Goal: Information Seeking & Learning: Check status

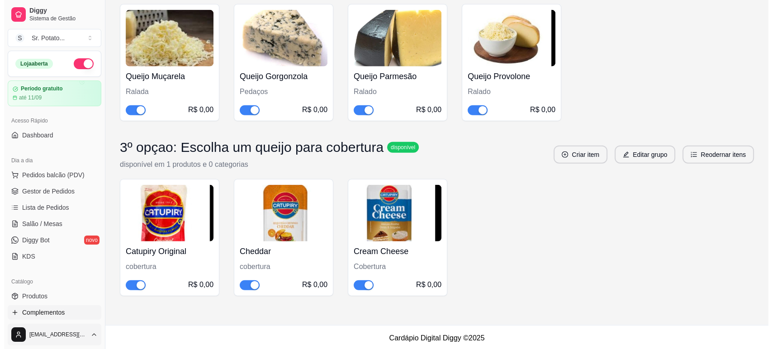
scroll to position [48, 0]
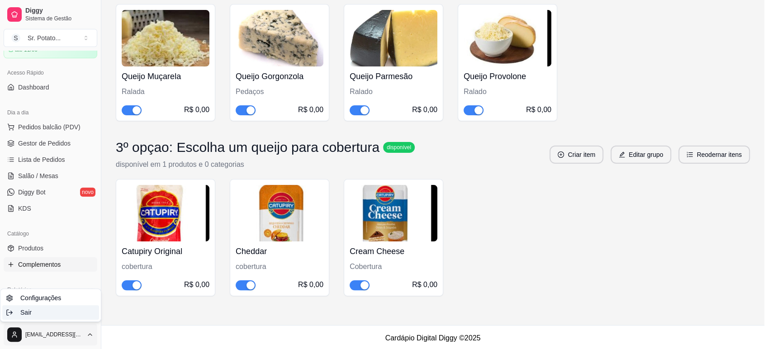
click at [54, 314] on div "Sair" at bounding box center [50, 312] width 97 height 14
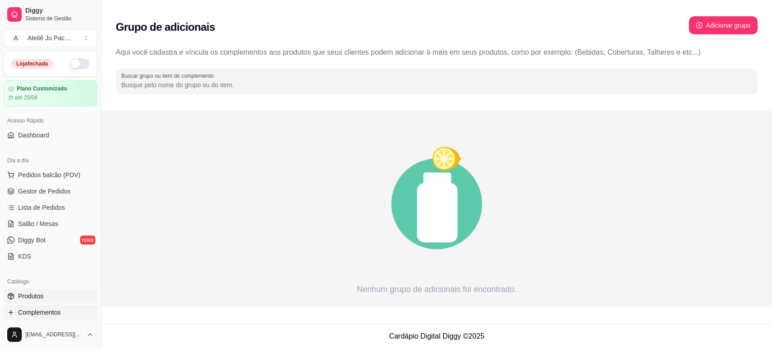
click at [35, 294] on span "Produtos" at bounding box center [30, 296] width 25 height 9
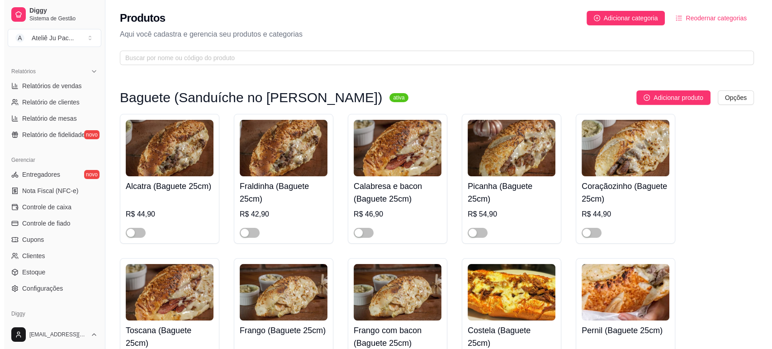
scroll to position [278, 0]
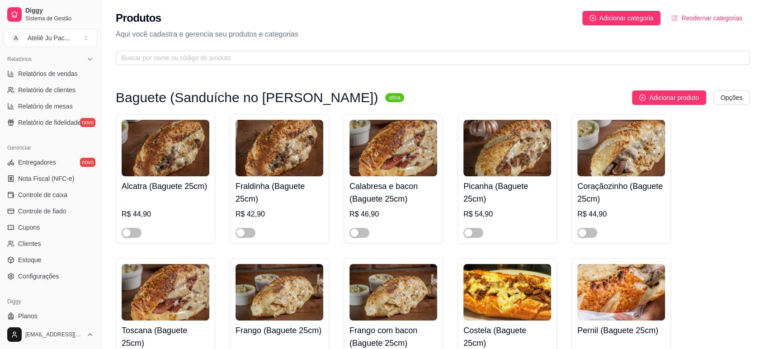
click at [50, 284] on div "Gerenciar Entregadores novo Nota Fiscal (NFC-e) Controle de caixa Controle de f…" at bounding box center [50, 212] width 101 height 150
click at [50, 280] on span "Configurações" at bounding box center [38, 276] width 41 height 9
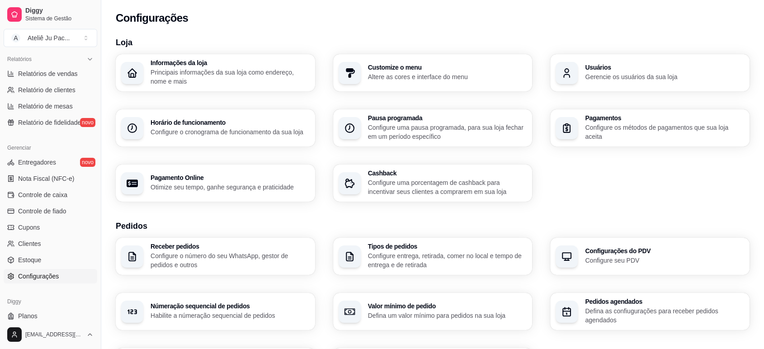
click at [610, 133] on p "Configure os métodos de pagamentos que sua loja aceita" at bounding box center [664, 132] width 159 height 18
click at [231, 187] on p "Otimize seu tempo, ganhe segurança e praticidade" at bounding box center [230, 187] width 159 height 9
select select "4.98"
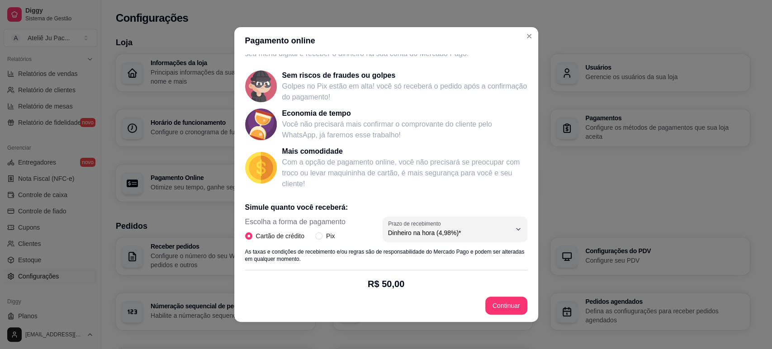
scroll to position [128, 0]
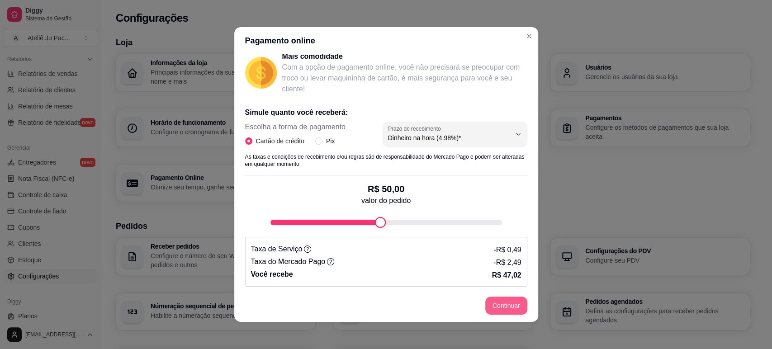
click at [502, 308] on button "Continuar" at bounding box center [506, 306] width 42 height 18
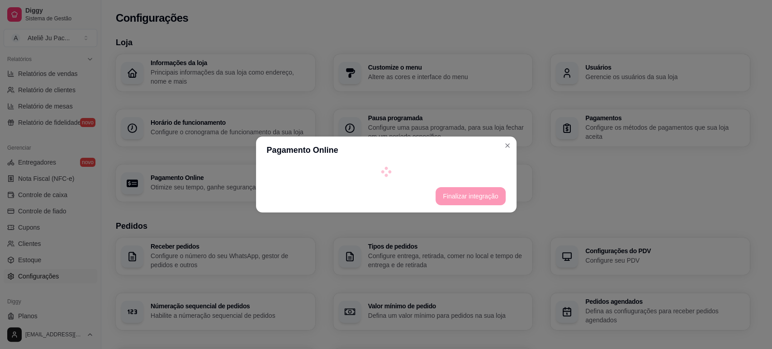
select select "4.98"
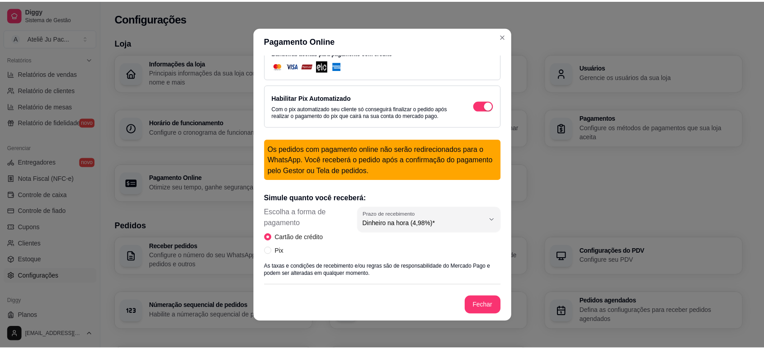
scroll to position [0, 0]
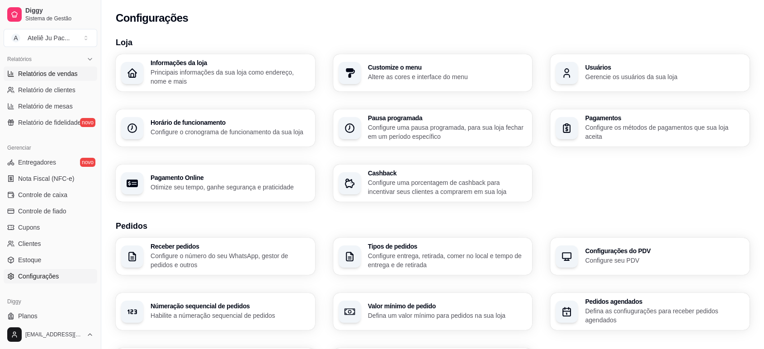
click at [54, 76] on span "Relatórios de vendas" at bounding box center [48, 73] width 60 height 9
select select "ALL"
select select "0"
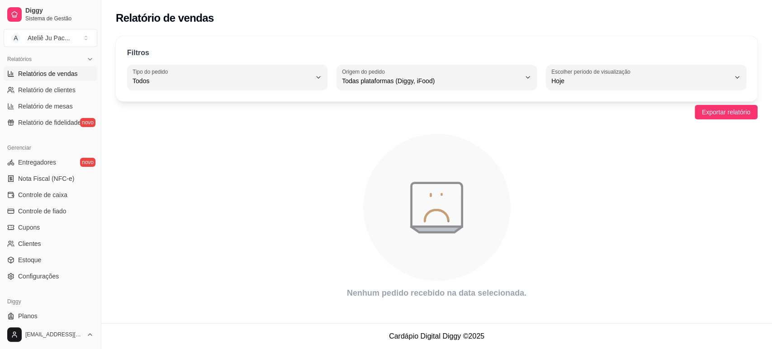
click at [620, 85] on span "Hoje" at bounding box center [640, 80] width 179 height 9
click at [571, 180] on span "45 dias" at bounding box center [642, 176] width 170 height 9
type input "45"
select select "45"
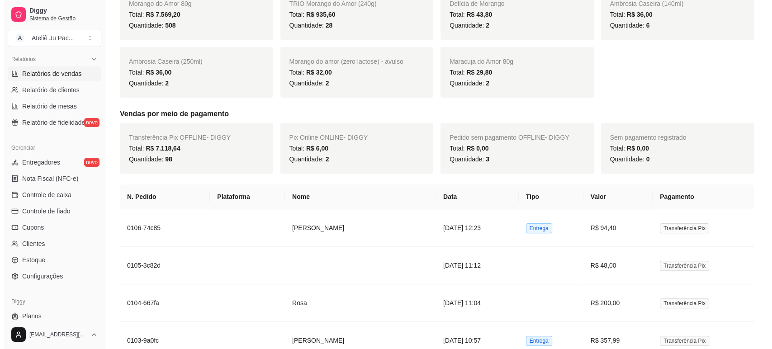
scroll to position [201, 0]
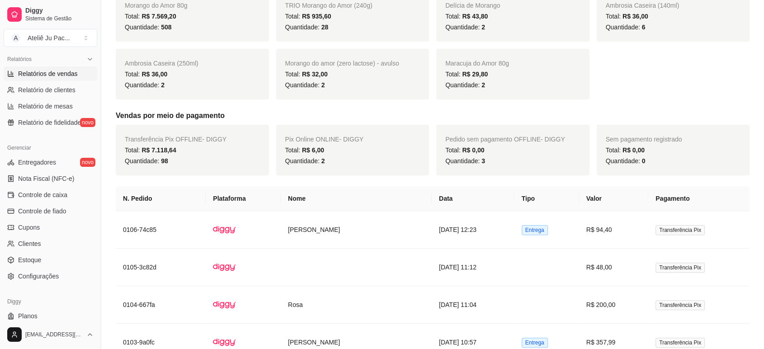
click at [630, 204] on th "Valor" at bounding box center [613, 198] width 69 height 25
click at [633, 227] on td "R$ 94,40" at bounding box center [613, 230] width 69 height 38
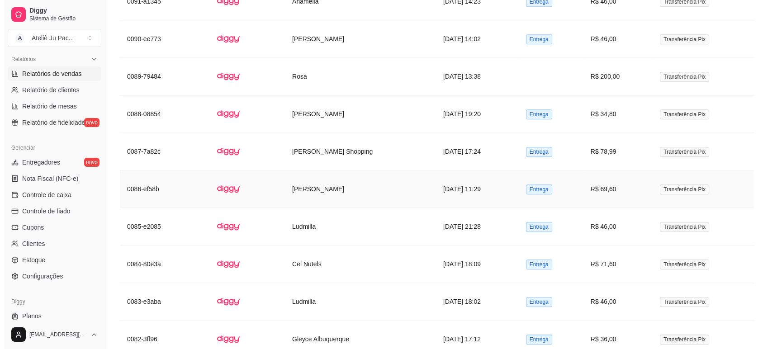
scroll to position [1105, 0]
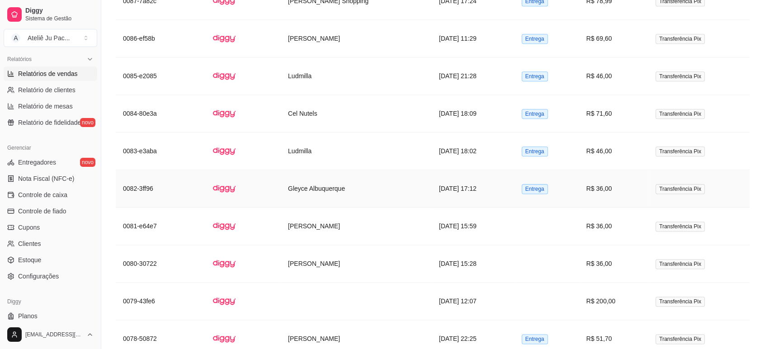
click at [538, 192] on td "Entrega" at bounding box center [547, 189] width 65 height 38
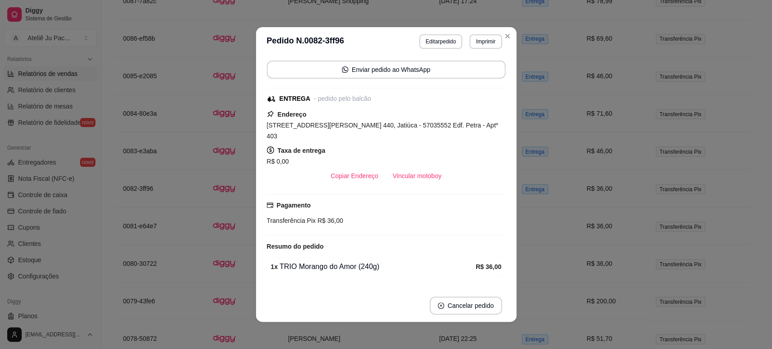
scroll to position [100, 0]
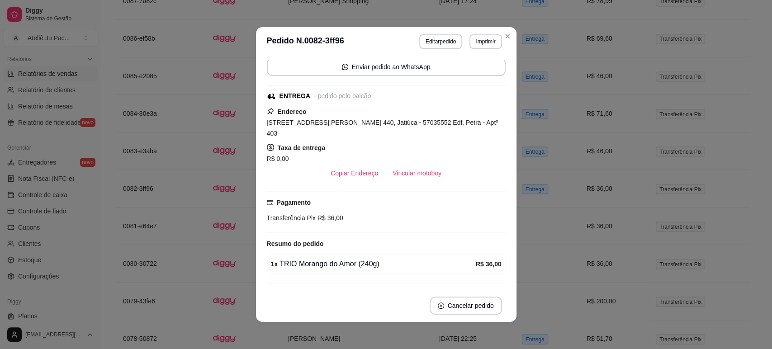
click at [316, 214] on span "R$ 36,00" at bounding box center [330, 217] width 28 height 7
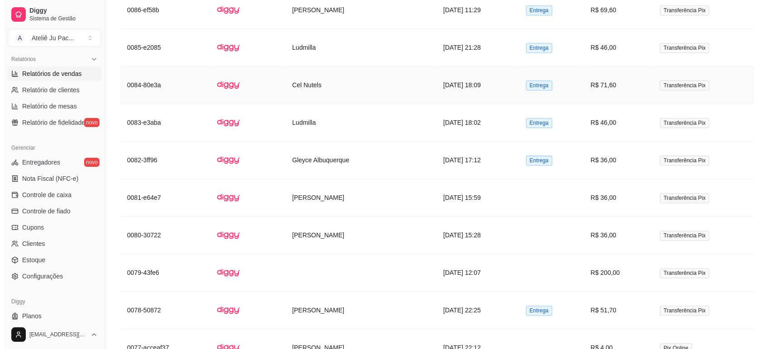
scroll to position [1252, 0]
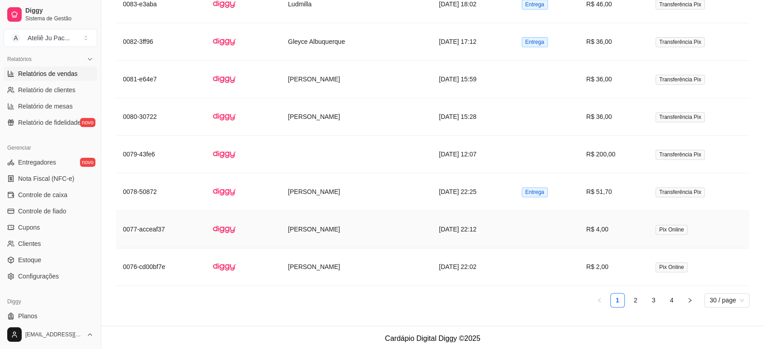
click at [630, 227] on td "R$ 4,00" at bounding box center [613, 230] width 69 height 38
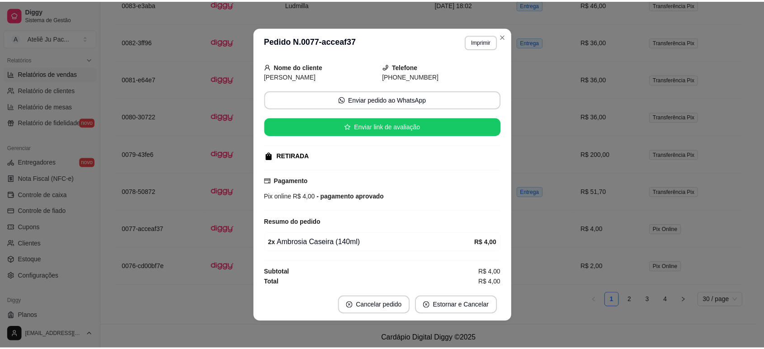
scroll to position [33, 0]
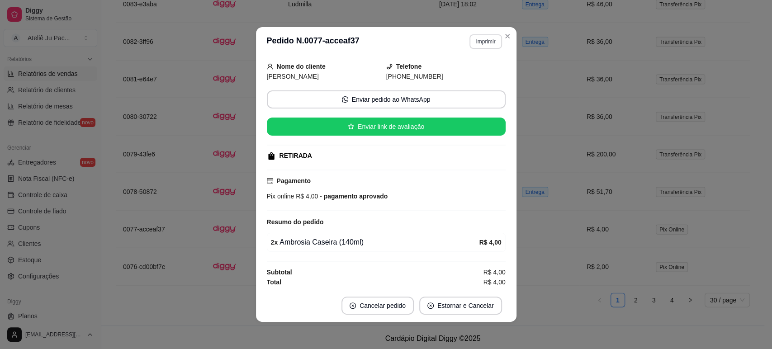
click at [497, 36] on button "Imprimir" at bounding box center [485, 41] width 32 height 14
click at [504, 36] on icon "Close" at bounding box center [507, 36] width 7 height 7
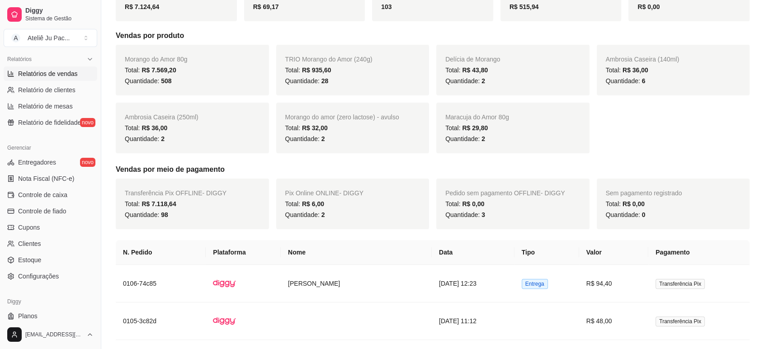
scroll to position [0, 0]
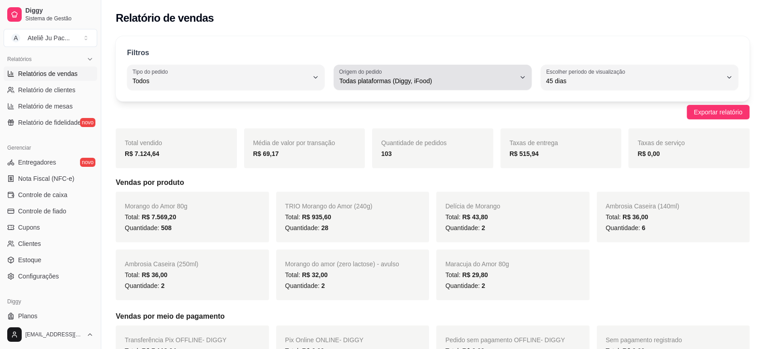
click at [394, 79] on span "Todas plataformas (Diggy, iFood)" at bounding box center [427, 80] width 176 height 9
click at [427, 80] on span "Todas plataformas (Diggy, iFood)" at bounding box center [427, 80] width 176 height 9
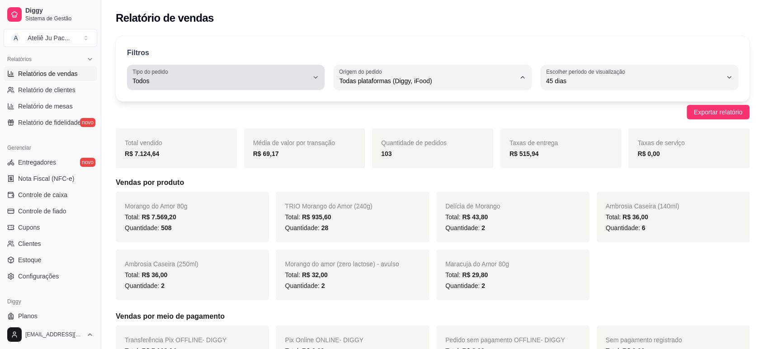
click at [278, 71] on div "Todos" at bounding box center [220, 77] width 176 height 18
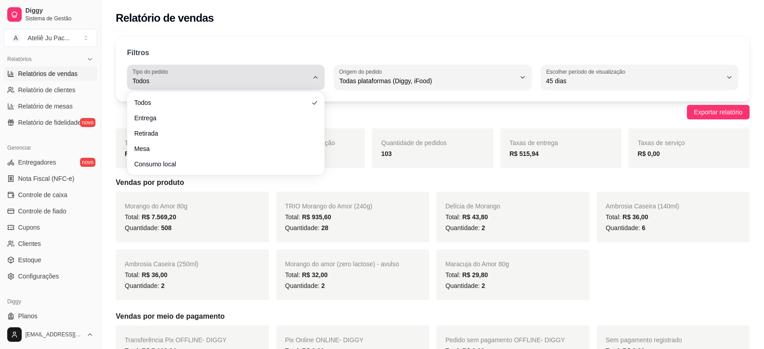
click at [277, 70] on div "Todos" at bounding box center [220, 77] width 176 height 18
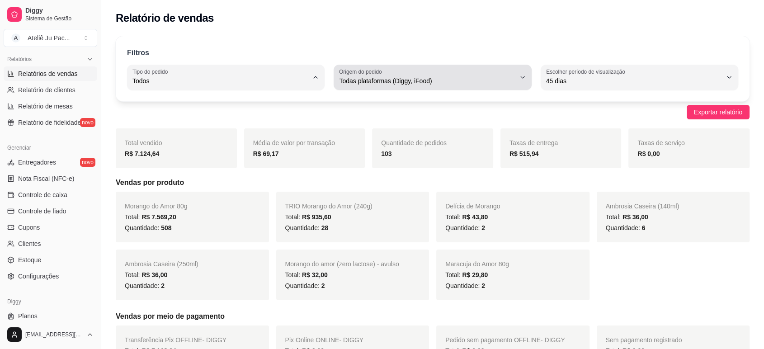
click at [402, 85] on div "Todas plataformas (Diggy, iFood)" at bounding box center [427, 77] width 176 height 18
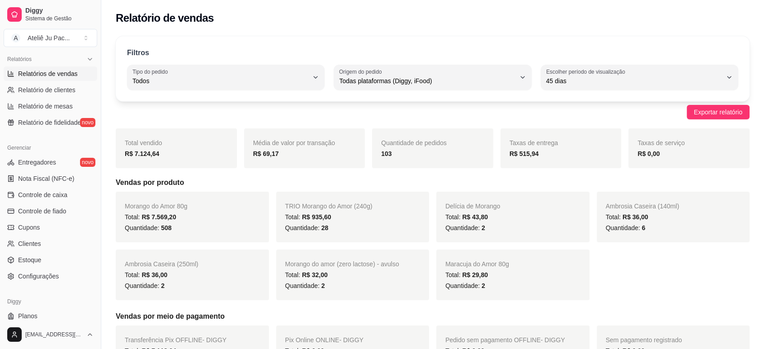
click at [302, 158] on div "R$ 69,17" at bounding box center [304, 153] width 103 height 11
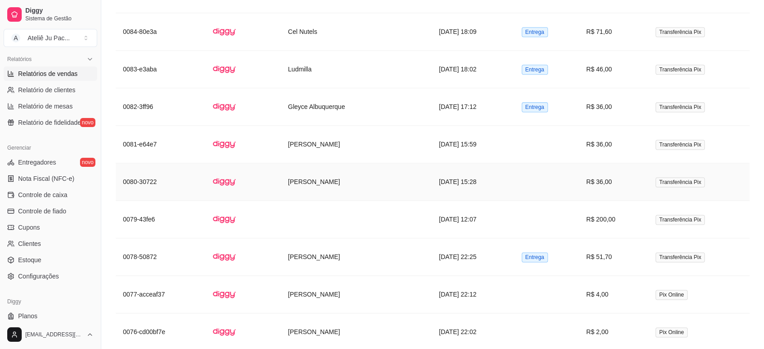
scroll to position [1252, 0]
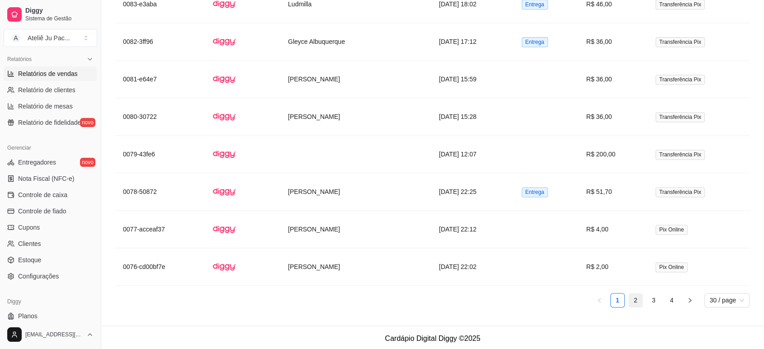
click at [642, 293] on li "2" at bounding box center [635, 300] width 14 height 14
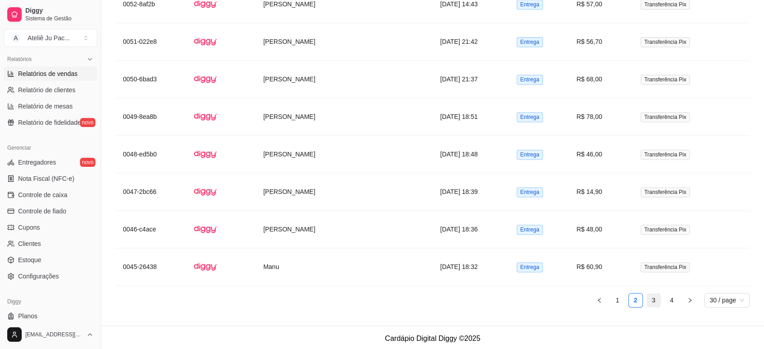
click at [652, 302] on link "3" at bounding box center [654, 300] width 14 height 14
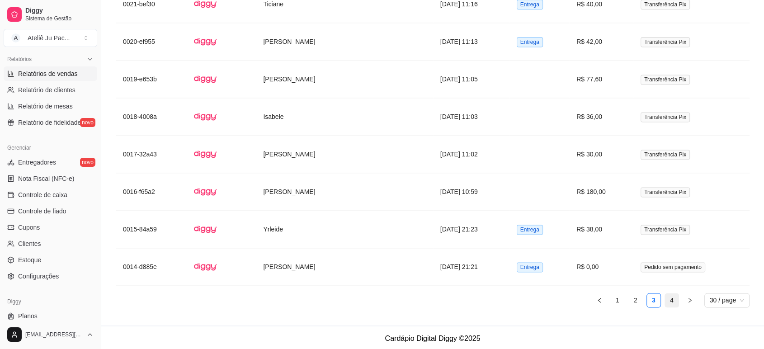
click at [672, 302] on link "4" at bounding box center [672, 300] width 14 height 14
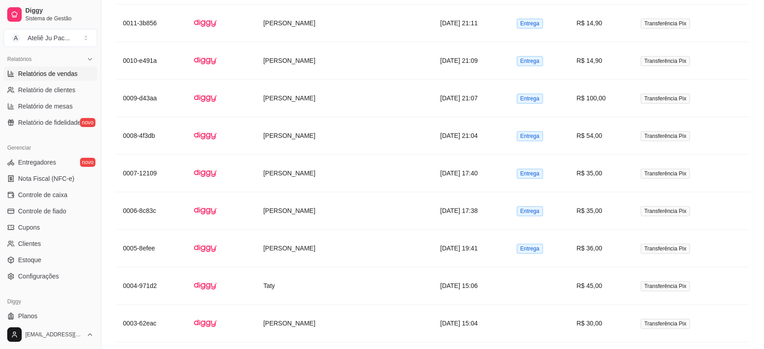
scroll to position [615, 0]
